Goal: Check status: Check status

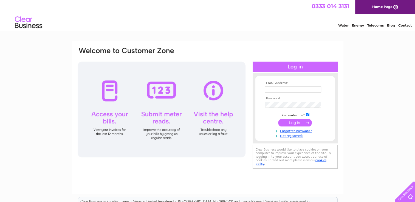
type input "[EMAIL_ADDRESS][DOMAIN_NAME]"
click at [296, 122] on input "submit" at bounding box center [295, 123] width 34 height 8
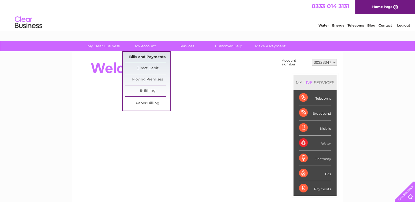
click at [144, 56] on link "Bills and Payments" at bounding box center [147, 57] width 45 height 11
